Goal: Task Accomplishment & Management: Complete application form

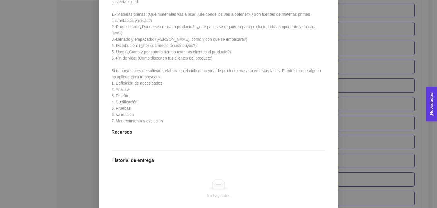
click at [148, 155] on div "1.7 Actividad: Fases y ciclo de vida de tu producto Actividad Lugar: No especif…" at bounding box center [219, 91] width 226 height 332
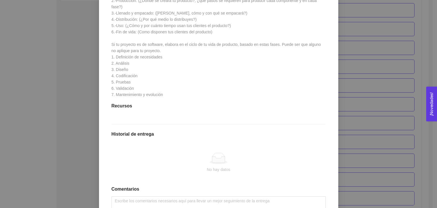
scroll to position [199, 0]
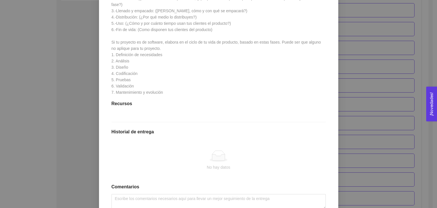
drag, startPoint x: 222, startPoint y: 159, endPoint x: 155, endPoint y: 150, distance: 68.1
click at [155, 150] on div "No hay datos" at bounding box center [219, 160] width 214 height 47
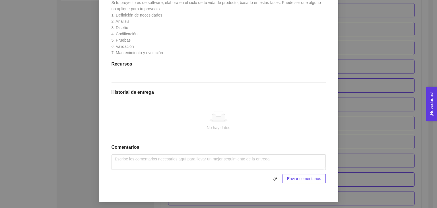
scroll to position [239, 0]
click at [274, 177] on icon "link" at bounding box center [275, 178] width 5 height 5
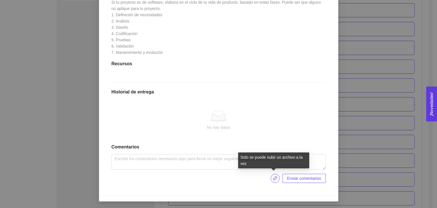
click at [274, 177] on icon "link" at bounding box center [275, 178] width 4 height 4
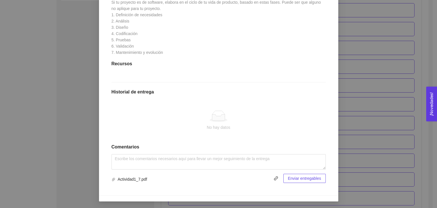
click at [300, 179] on span "Enviar entregables" at bounding box center [304, 178] width 33 height 6
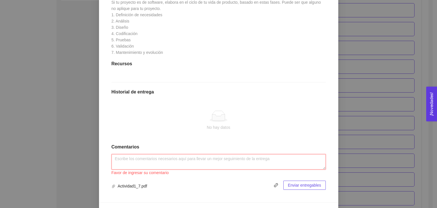
click at [208, 161] on textarea at bounding box center [219, 161] width 214 height 15
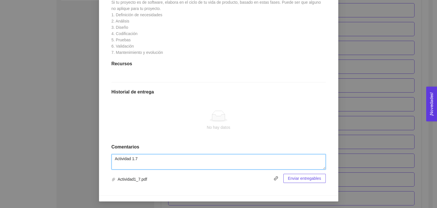
type textarea "Actividad 1.7"
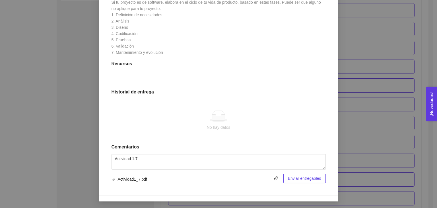
click at [320, 183] on div "1.7 Actividad: Fases y ciclo de vida de tu producto Actividad Lugar: No especif…" at bounding box center [219, 22] width 226 height 332
click at [315, 178] on span "Enviar entregables" at bounding box center [304, 178] width 33 height 6
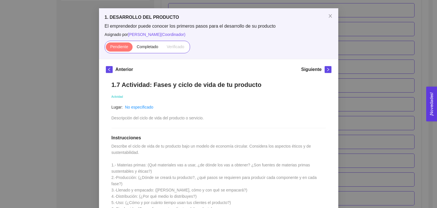
scroll to position [0, 0]
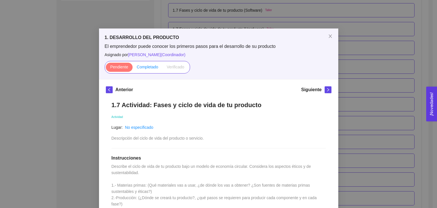
click at [144, 69] on span "Completado" at bounding box center [148, 67] width 22 height 5
click at [133, 68] on input "Completado" at bounding box center [133, 68] width 0 height 0
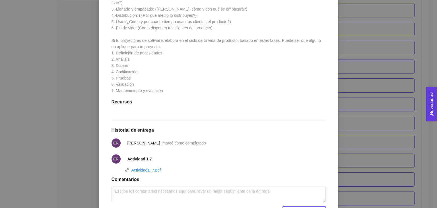
scroll to position [234, 0]
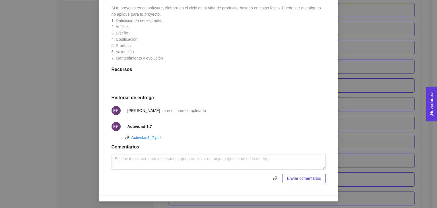
click at [359, 123] on div "1. DESARROLLO DEL PRODUCTO El emprendedor puede conocer los primeros pasos para…" at bounding box center [218, 104] width 437 height 208
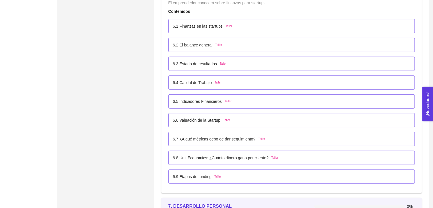
scroll to position [1424, 0]
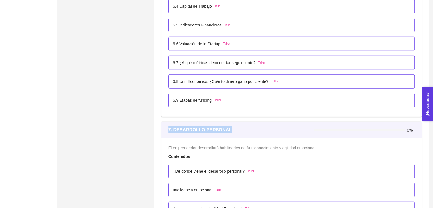
drag, startPoint x: 234, startPoint y: 127, endPoint x: 156, endPoint y: 125, distance: 77.2
copy strong "7. DESARROLLO PERSONAL"
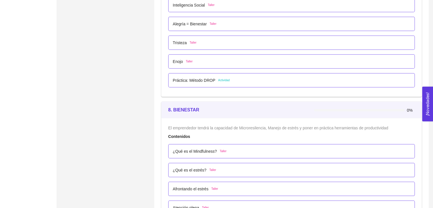
scroll to position [1652, 0]
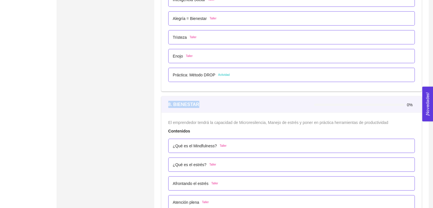
drag, startPoint x: 195, startPoint y: 99, endPoint x: 162, endPoint y: 102, distance: 32.6
click at [162, 102] on div "8. BIENESTAR 0%" at bounding box center [291, 104] width 260 height 17
copy strong "8. BIENESTAR"
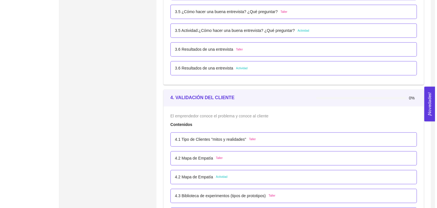
scroll to position [883, 0]
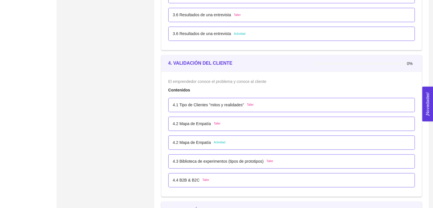
click at [261, 105] on div "4.1 Tipo de Clientes "mitos y realidades" Taller" at bounding box center [292, 105] width 238 height 6
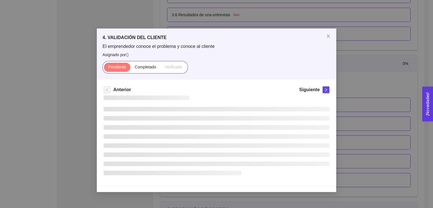
scroll to position [0, 0]
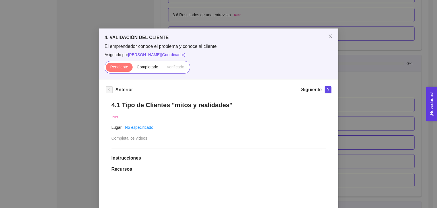
click at [376, 122] on div "4. VALIDACIÓN DEL CLIENTE El emprendedor conoce el problema y conoce al cliente…" at bounding box center [218, 104] width 437 height 208
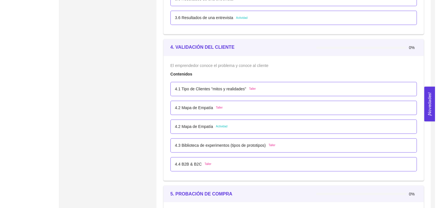
scroll to position [911, 0]
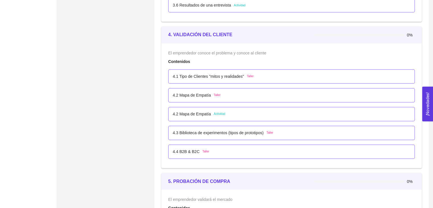
click at [224, 81] on div "4.1 Tipo de Clientes "mitos y realidades" Taller" at bounding box center [291, 76] width 247 height 14
click at [226, 77] on p "4.1 Tipo de Clientes "mitos y realidades"" at bounding box center [208, 76] width 71 height 6
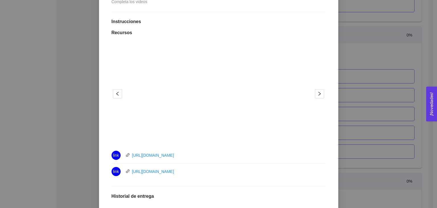
scroll to position [126, 0]
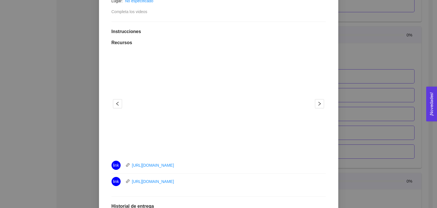
click at [281, 147] on ul "1 2" at bounding box center [218, 147] width 135 height 1
click at [318, 103] on icon "right" at bounding box center [320, 103] width 5 height 5
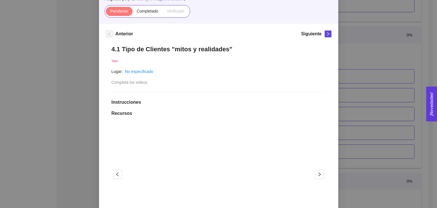
scroll to position [13, 0]
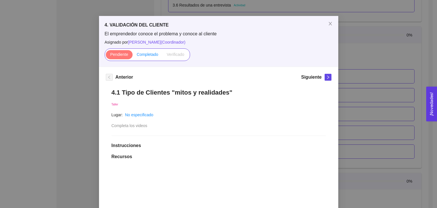
click at [144, 54] on span "Completado" at bounding box center [148, 54] width 22 height 5
click at [133, 56] on input "Completado" at bounding box center [133, 56] width 0 height 0
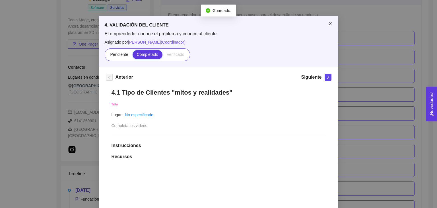
scroll to position [911, 0]
click at [329, 24] on icon "close" at bounding box center [330, 23] width 5 height 5
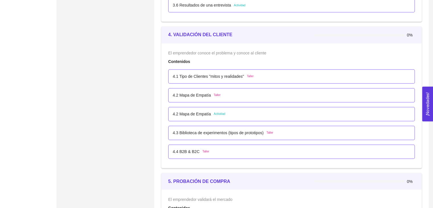
click at [229, 95] on div "4.2 Mapa de Empatía Taller" at bounding box center [292, 95] width 238 height 6
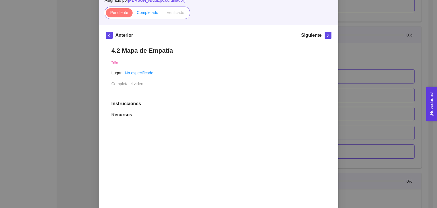
scroll to position [0, 0]
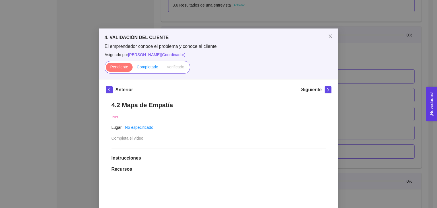
click at [148, 73] on div "Pendiente Completado Verificado" at bounding box center [147, 67] width 85 height 13
click at [147, 69] on span "Completado" at bounding box center [148, 67] width 22 height 5
click at [133, 68] on input "Completado" at bounding box center [133, 68] width 0 height 0
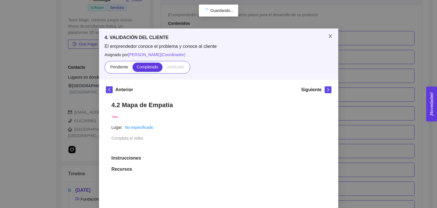
scroll to position [911, 0]
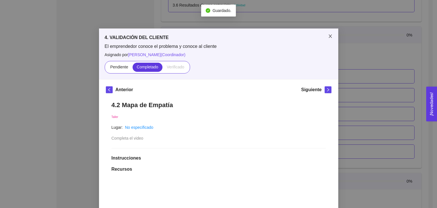
click at [330, 38] on icon "close" at bounding box center [330, 36] width 5 height 5
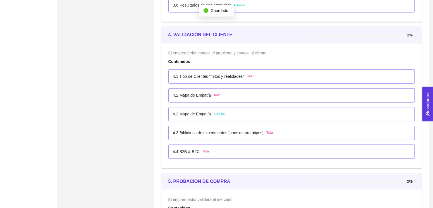
click at [195, 114] on p "4.2 Mapa de Empatía" at bounding box center [192, 114] width 38 height 6
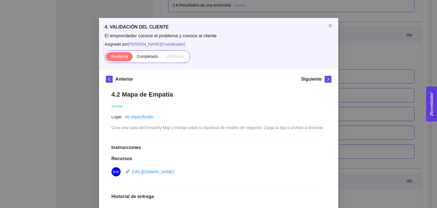
scroll to position [0, 0]
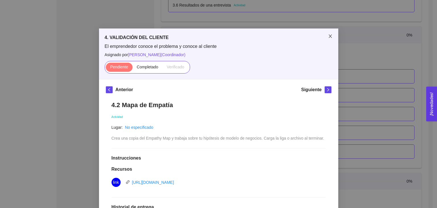
click at [328, 36] on icon "close" at bounding box center [330, 36] width 5 height 5
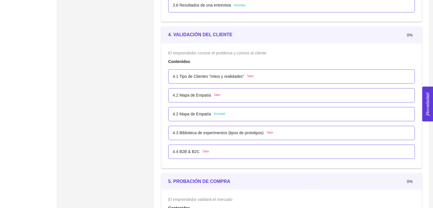
click at [234, 131] on p "4.3 Biblioteca de experimentos (tipos de prototipos)" at bounding box center [218, 133] width 91 height 6
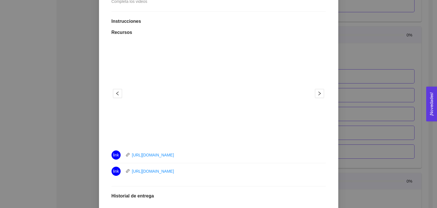
scroll to position [171, 0]
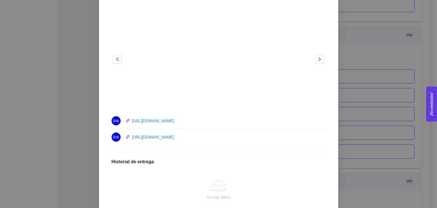
click at [357, 95] on div "4. VALIDACIÓN DEL CLIENTE El emprendedor conoce el problema y conoce al cliente…" at bounding box center [218, 104] width 437 height 208
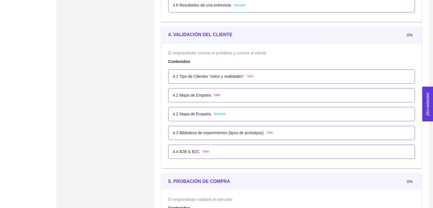
click at [200, 151] on div "4.4 B2B & B2C Taller" at bounding box center [191, 151] width 36 height 6
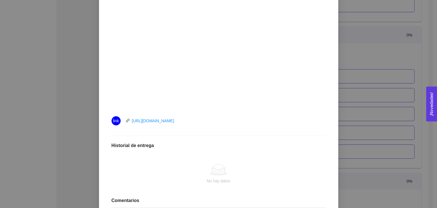
click at [353, 113] on div "4. VALIDACIÓN DEL CLIENTE El emprendedor conoce el problema y conoce al cliente…" at bounding box center [218, 104] width 437 height 208
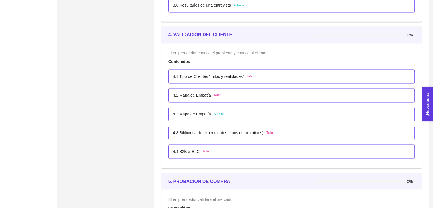
click at [242, 134] on p "4.3 Biblioteca de experimentos (tipos de prototipos)" at bounding box center [218, 133] width 91 height 6
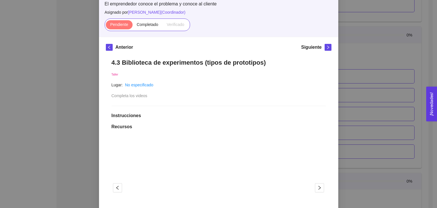
scroll to position [85, 0]
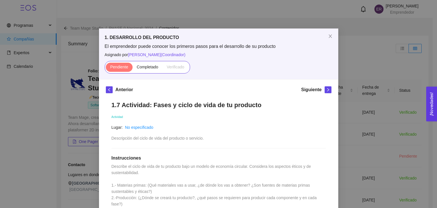
scroll to position [85, 0]
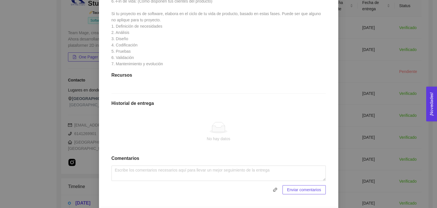
click at [45, 107] on div "1. DESARROLLO DEL PRODUCTO El emprendedor puede conocer los primeros pasos para…" at bounding box center [218, 104] width 437 height 208
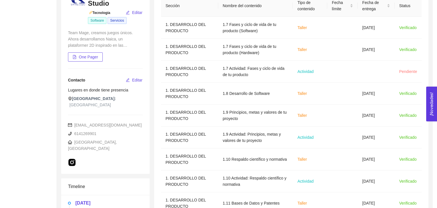
scroll to position [211, 0]
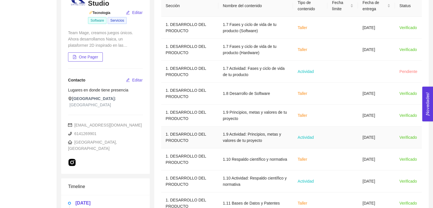
click at [300, 140] on td "Actividad" at bounding box center [310, 137] width 34 height 22
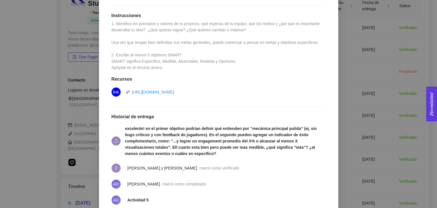
scroll to position [224, 0]
